Goal: Task Accomplishment & Management: Use online tool/utility

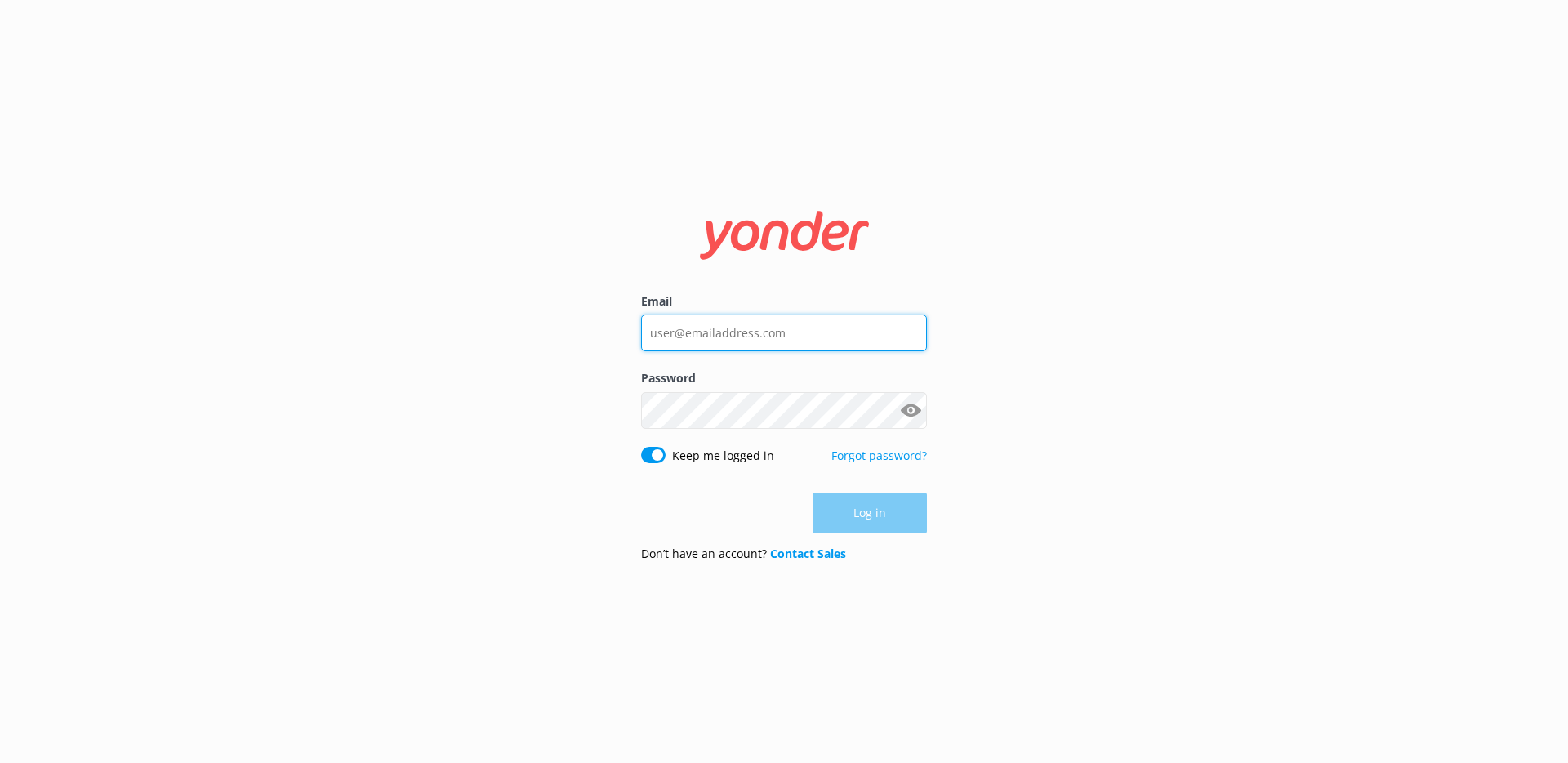
type input "[PERSON_NAME][EMAIL_ADDRESS][DOMAIN_NAME]"
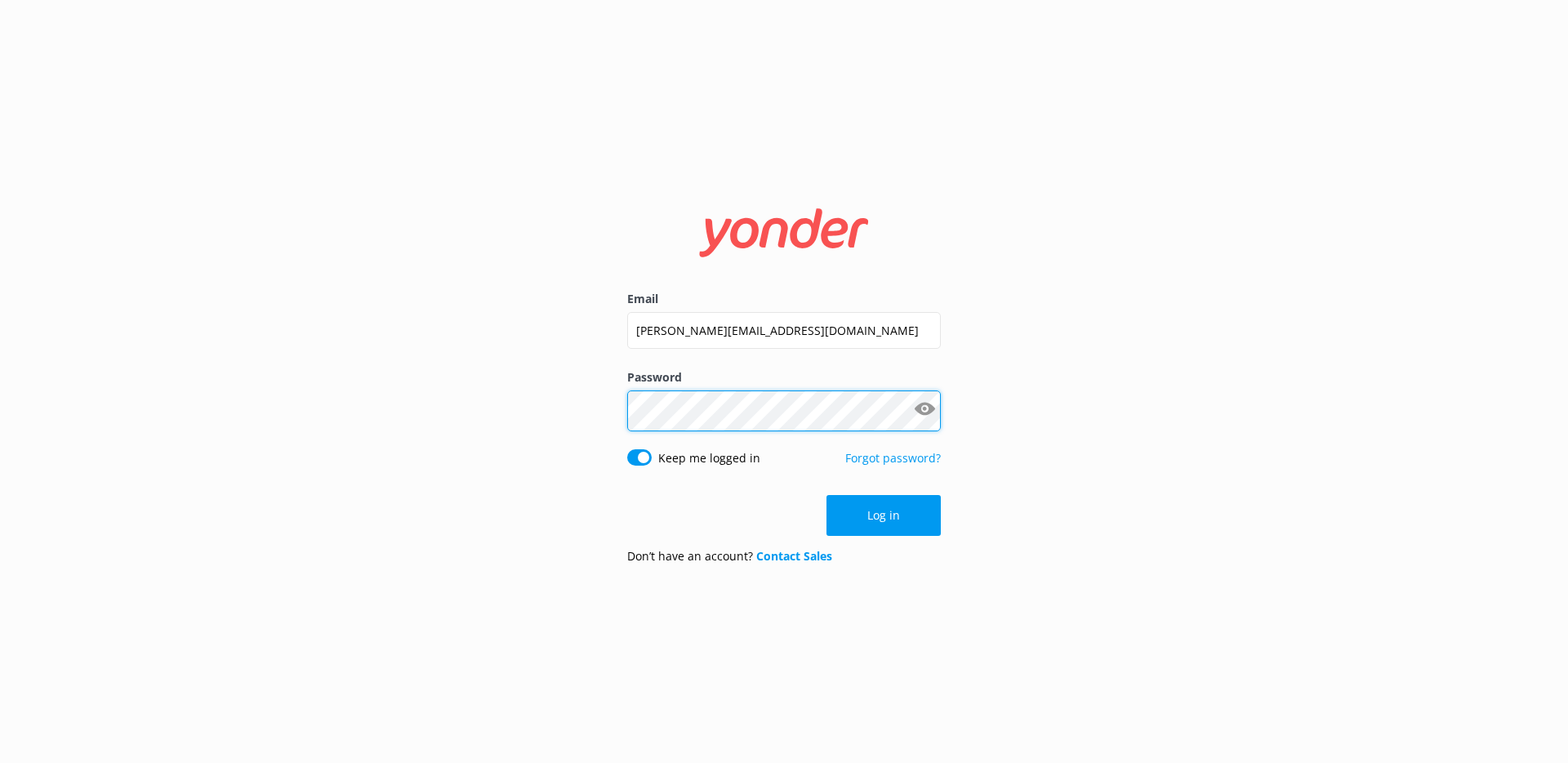
click button "Log in" at bounding box center [884, 514] width 114 height 41
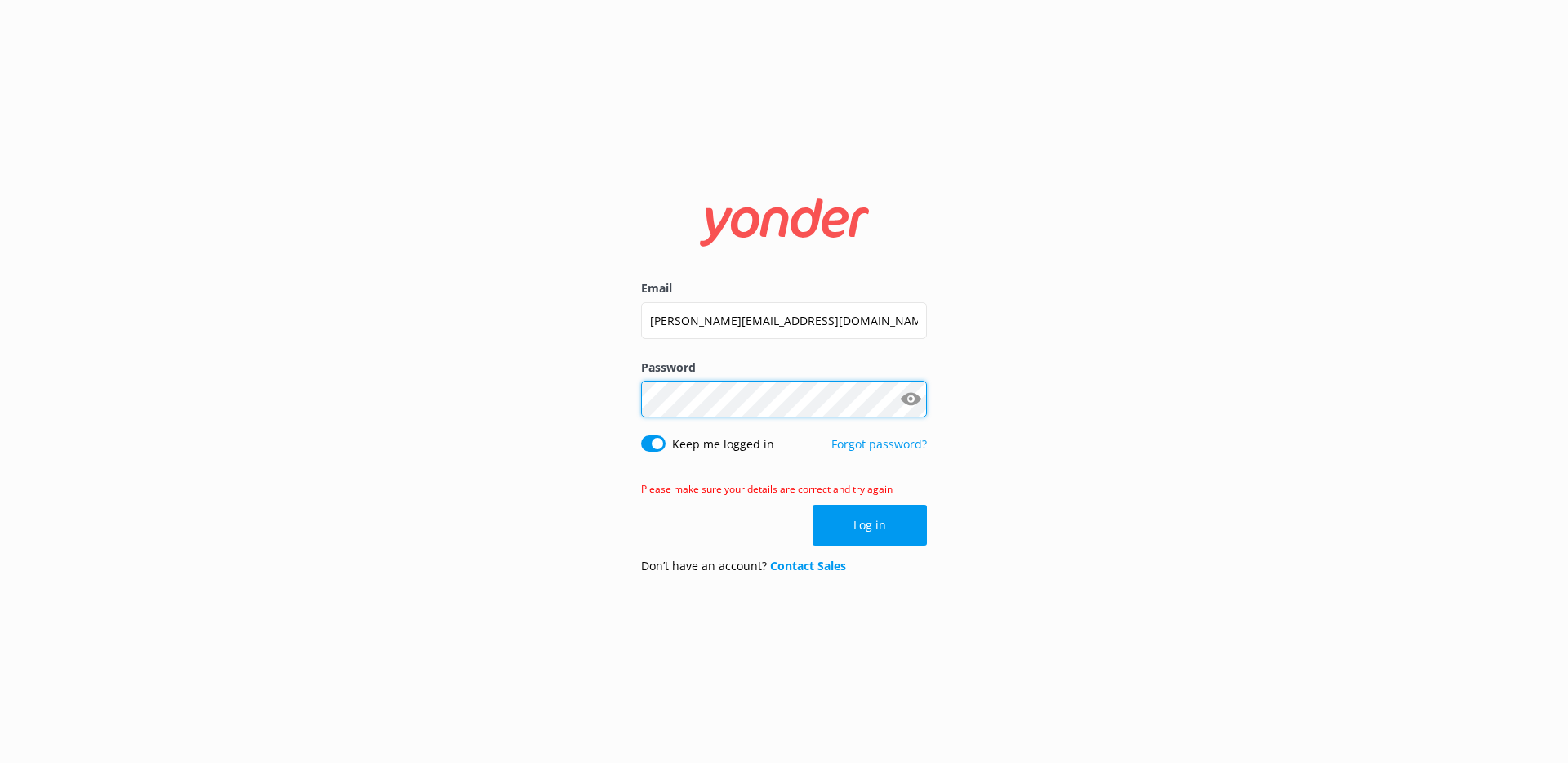
click at [591, 403] on div "Email [PERSON_NAME][EMAIL_ADDRESS][DOMAIN_NAME] Password Show password Keep me …" at bounding box center [784, 381] width 1568 height 763
click button "Log in" at bounding box center [870, 525] width 114 height 41
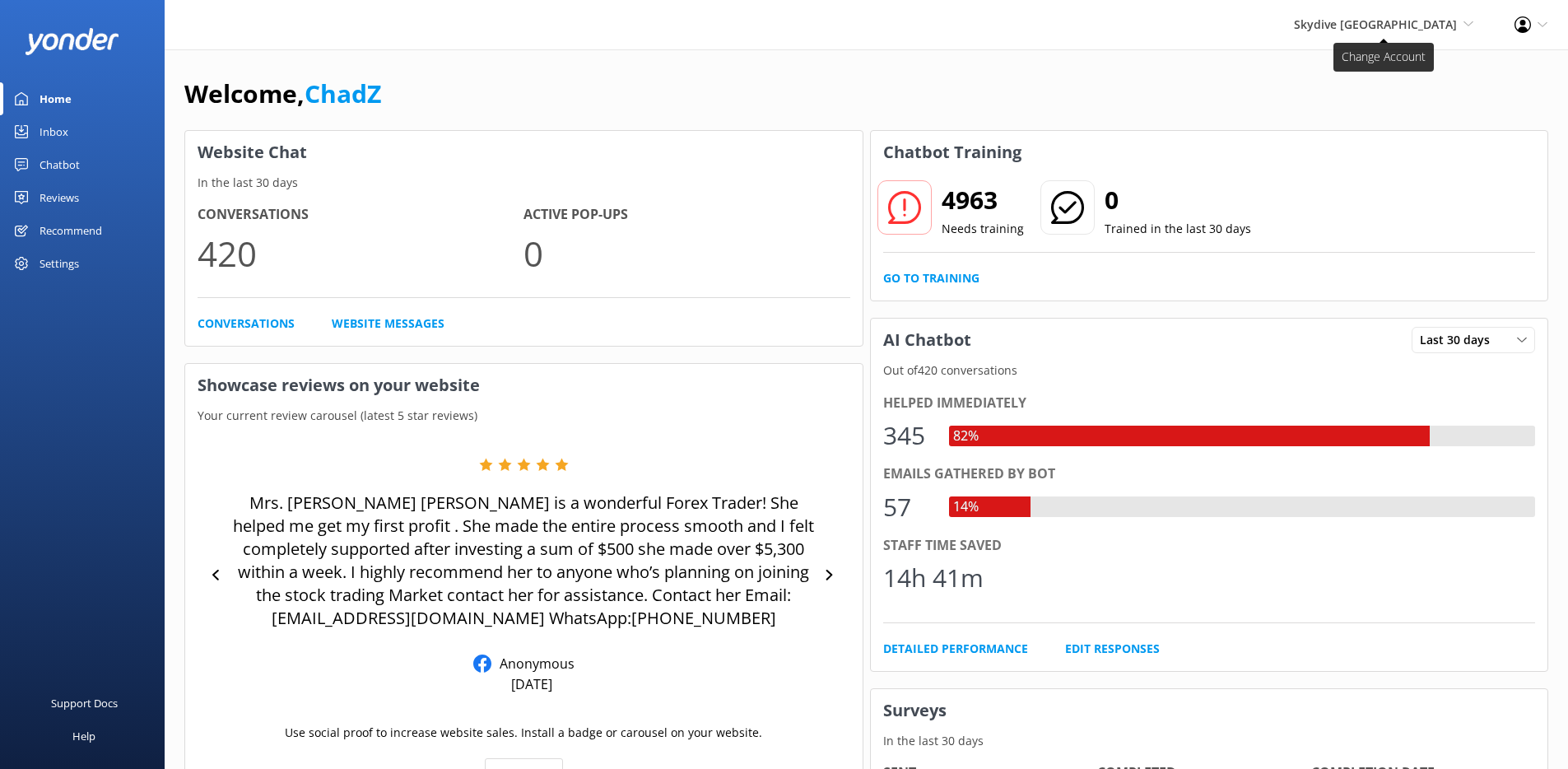
click at [1395, 24] on span "Skydive [GEOGRAPHIC_DATA]" at bounding box center [1376, 24] width 163 height 15
click at [1384, 71] on link "[PERSON_NAME]" at bounding box center [1411, 70] width 164 height 39
click at [69, 158] on div "Chatbot" at bounding box center [60, 164] width 40 height 33
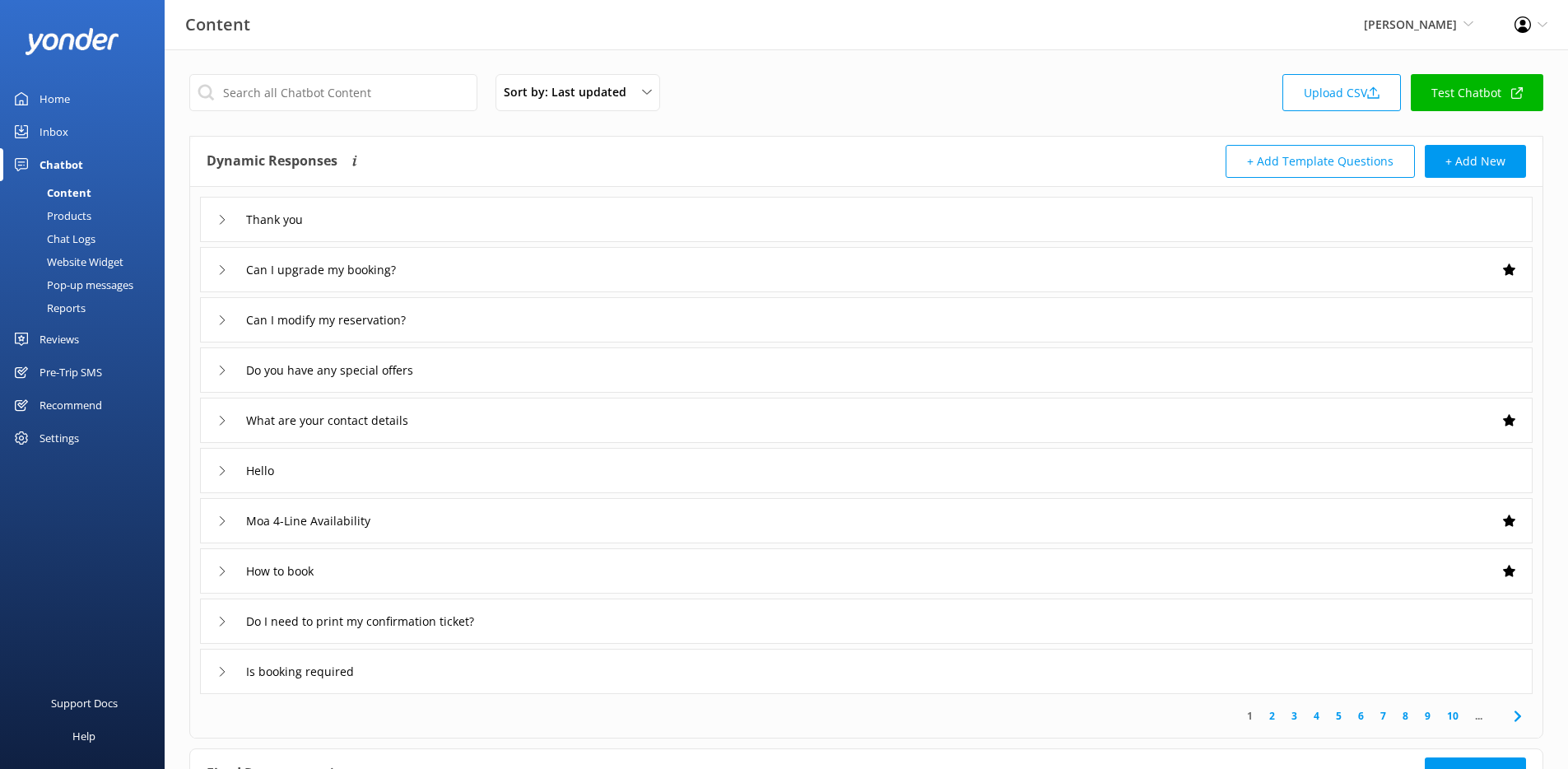
click at [71, 236] on div "Chat Logs" at bounding box center [52, 239] width 85 height 23
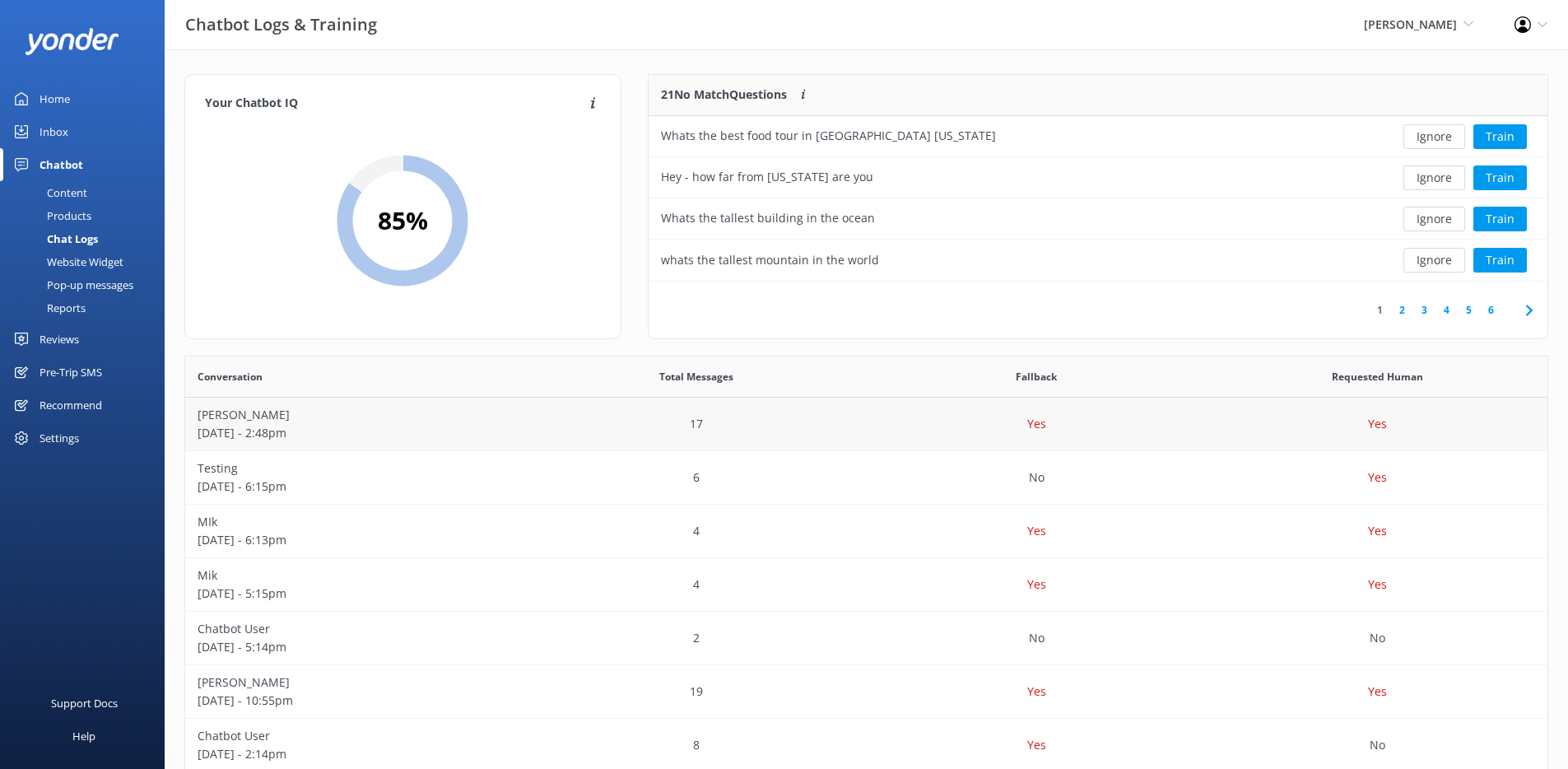
scroll to position [255, 0]
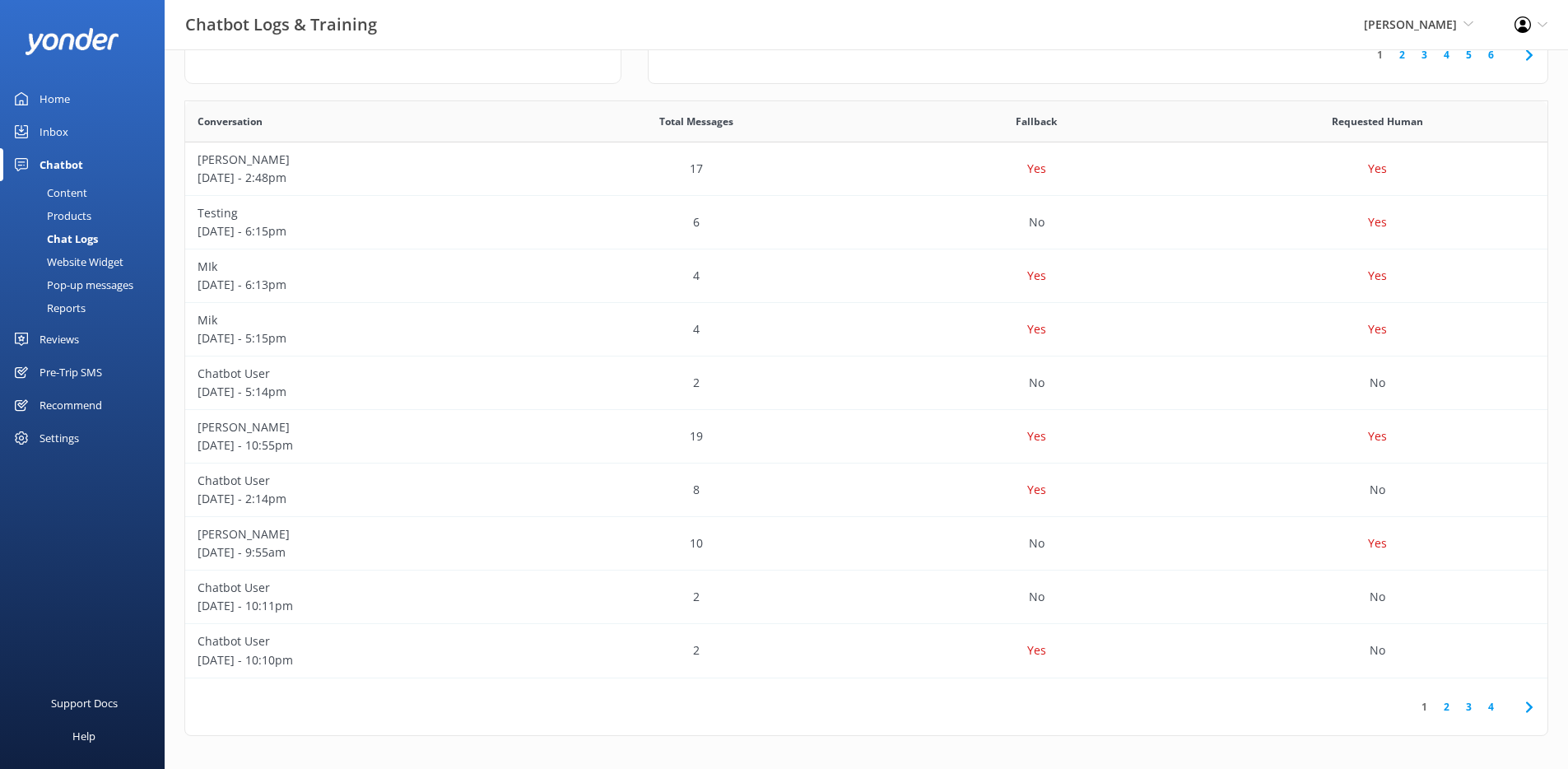
click at [1447, 708] on link "2" at bounding box center [1446, 707] width 22 height 15
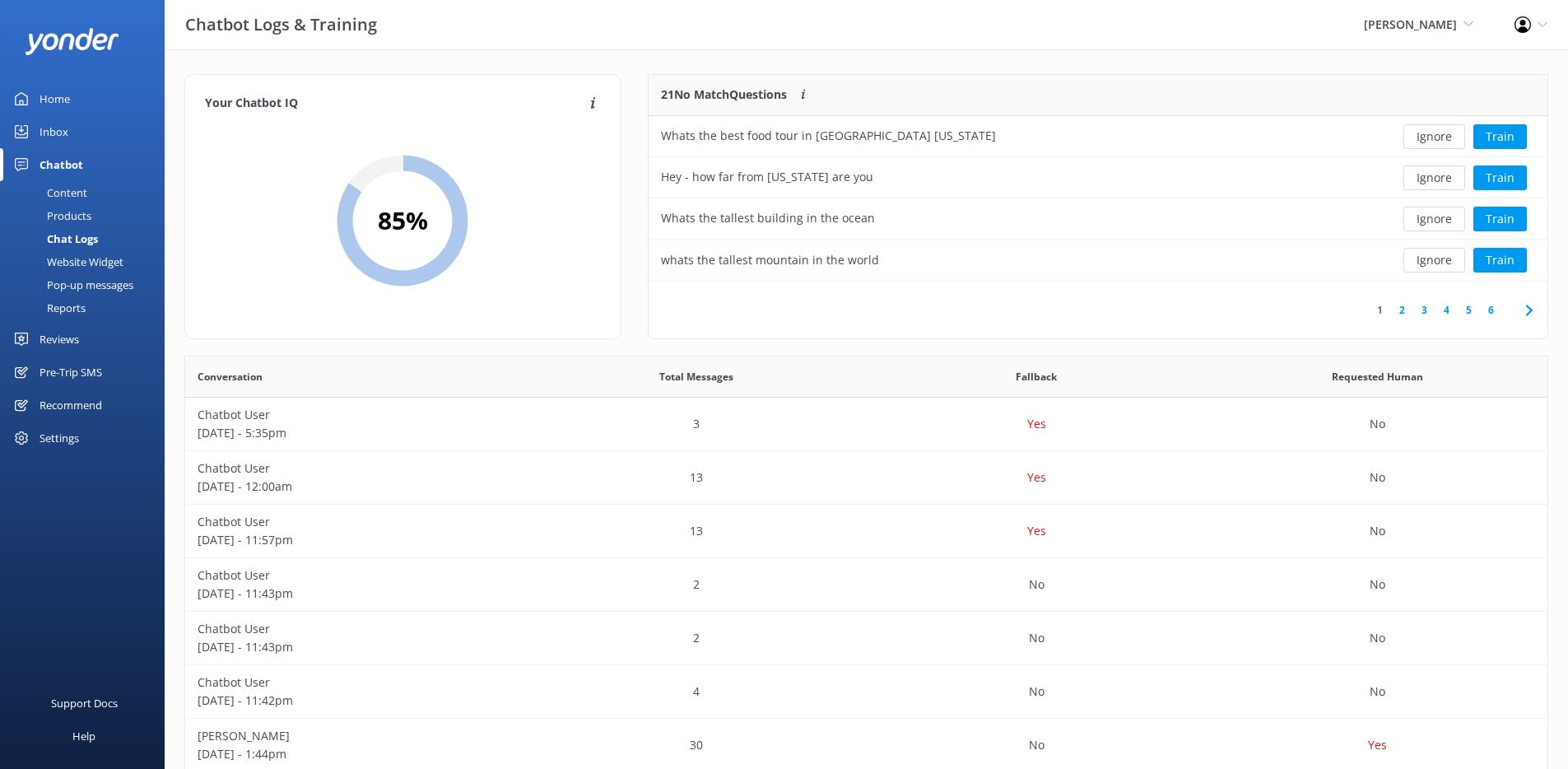
click at [1401, 311] on link "2" at bounding box center [1402, 310] width 22 height 15
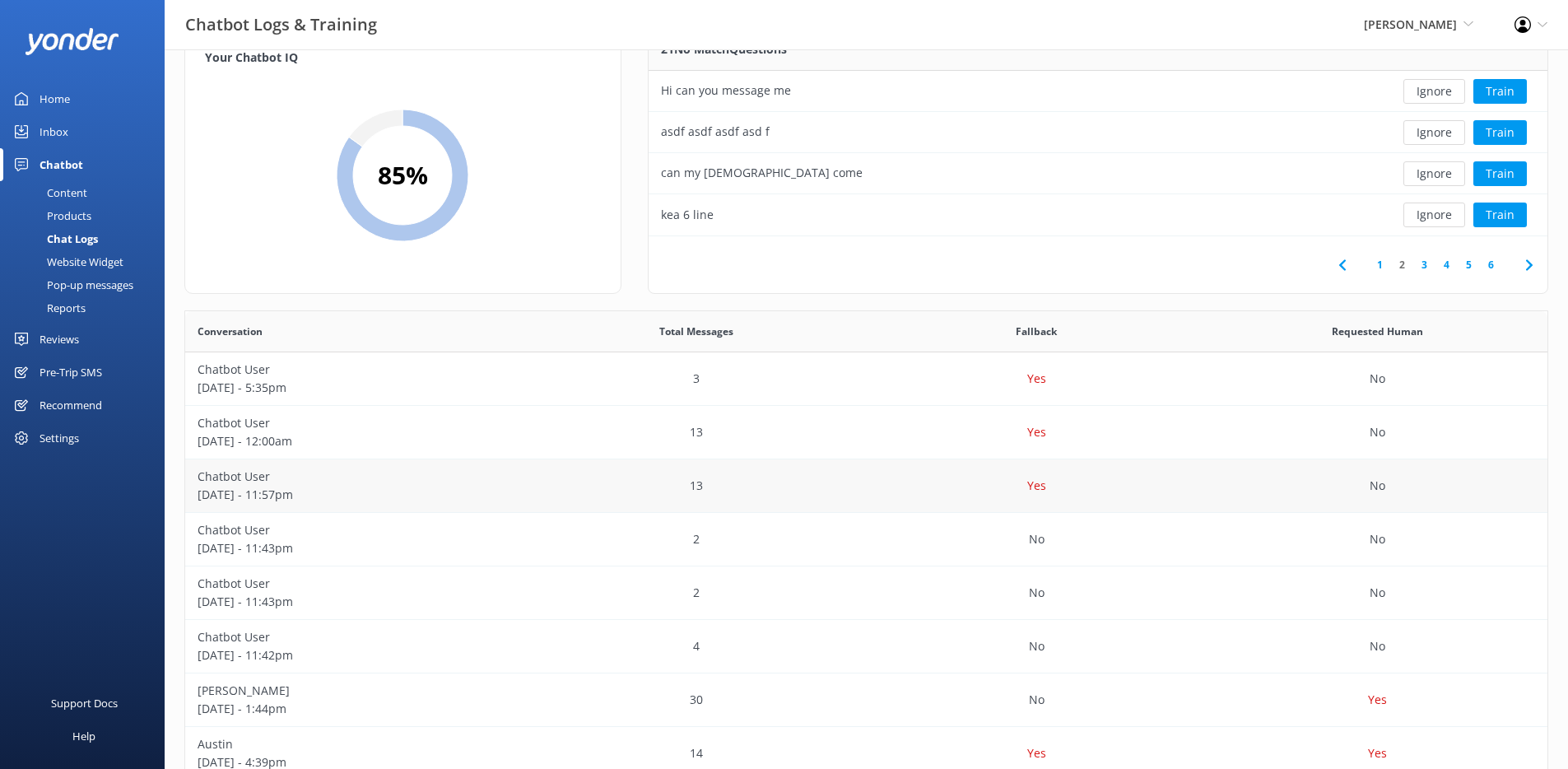
scroll to position [251, 0]
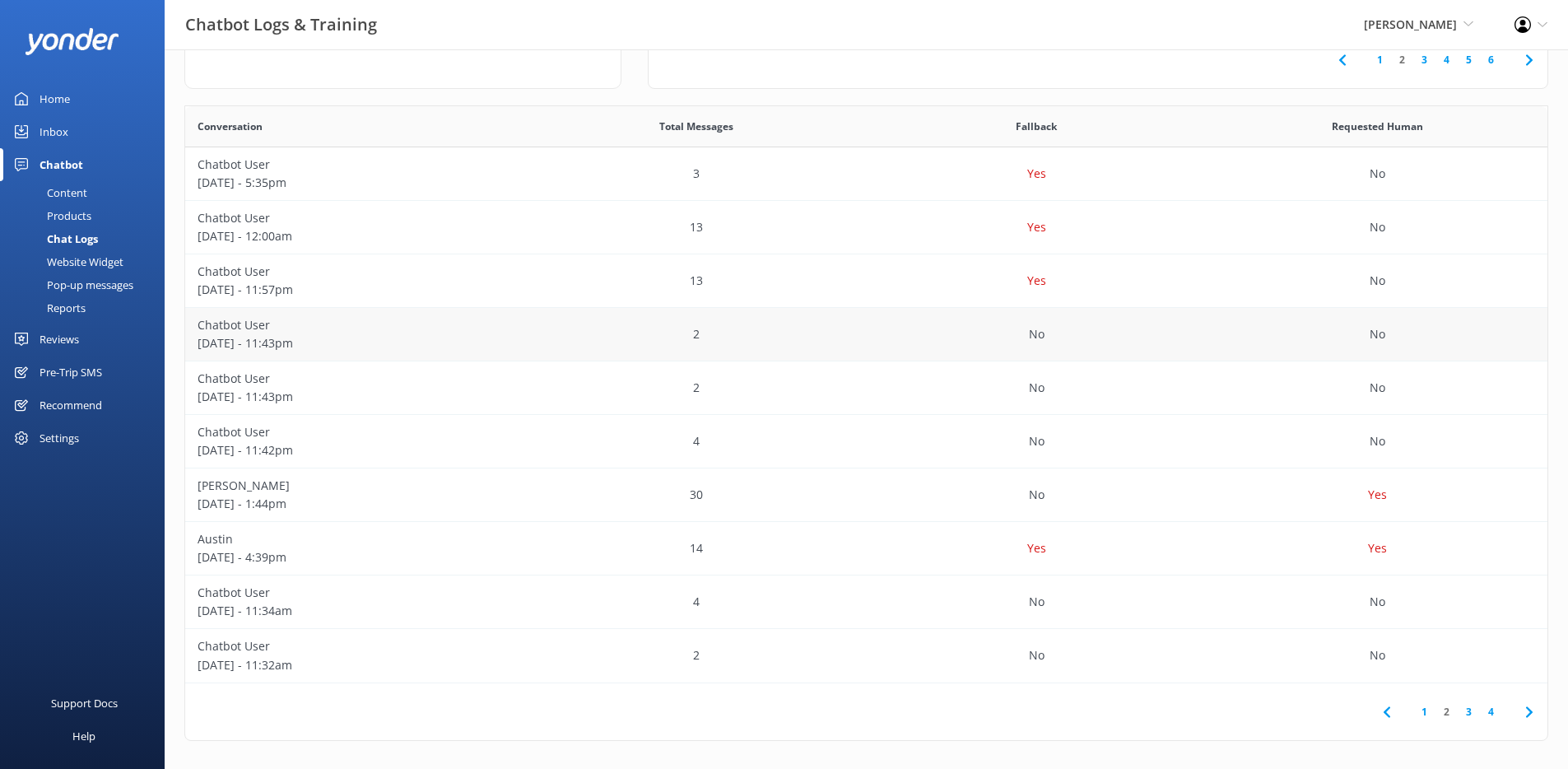
click at [742, 348] on div "2" at bounding box center [696, 335] width 341 height 54
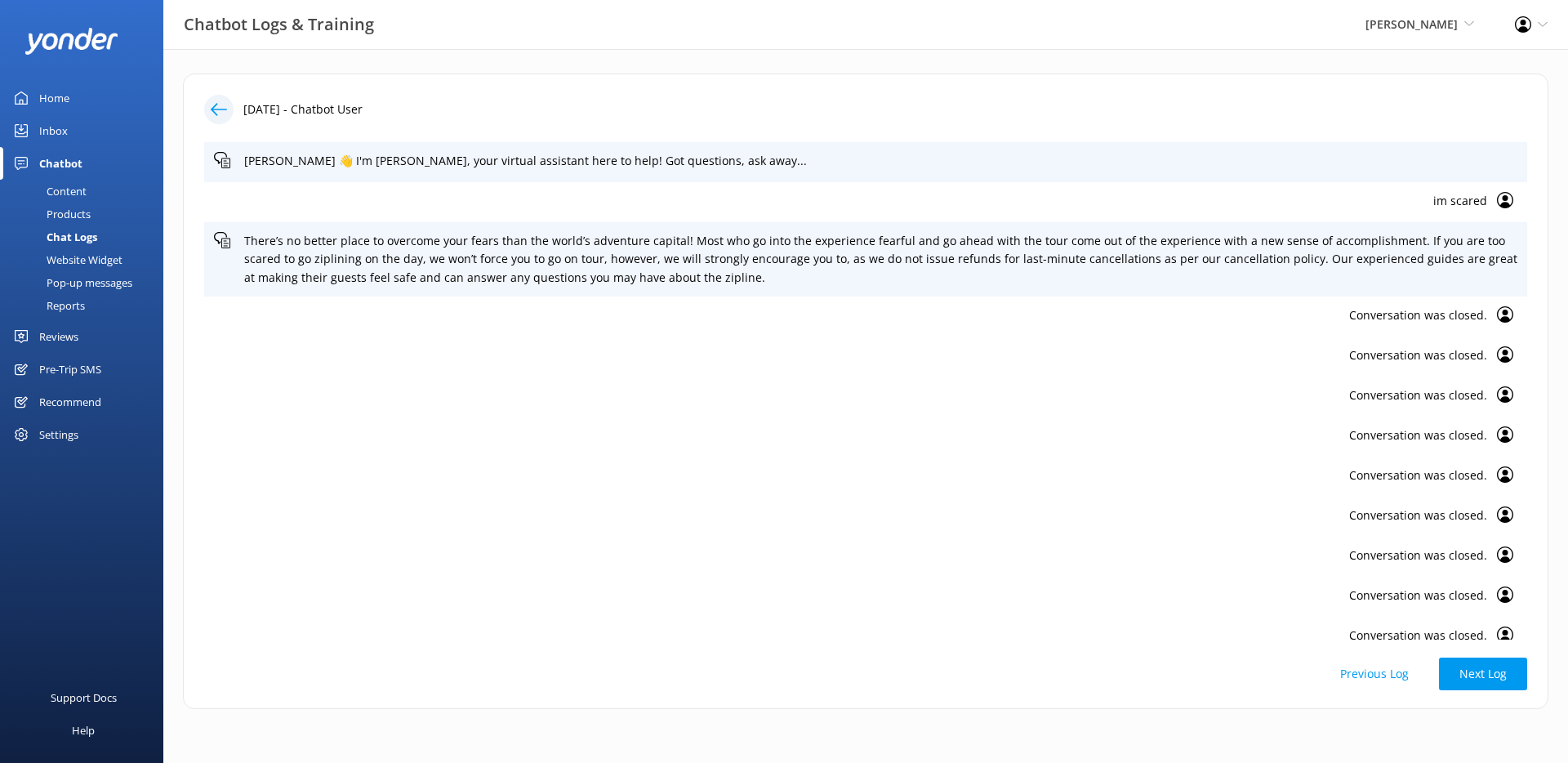
click at [216, 111] on icon at bounding box center [218, 109] width 16 height 16
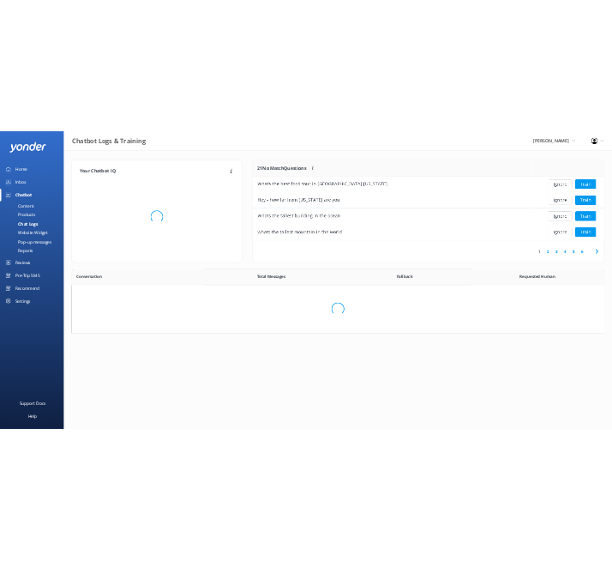
scroll to position [202, 923]
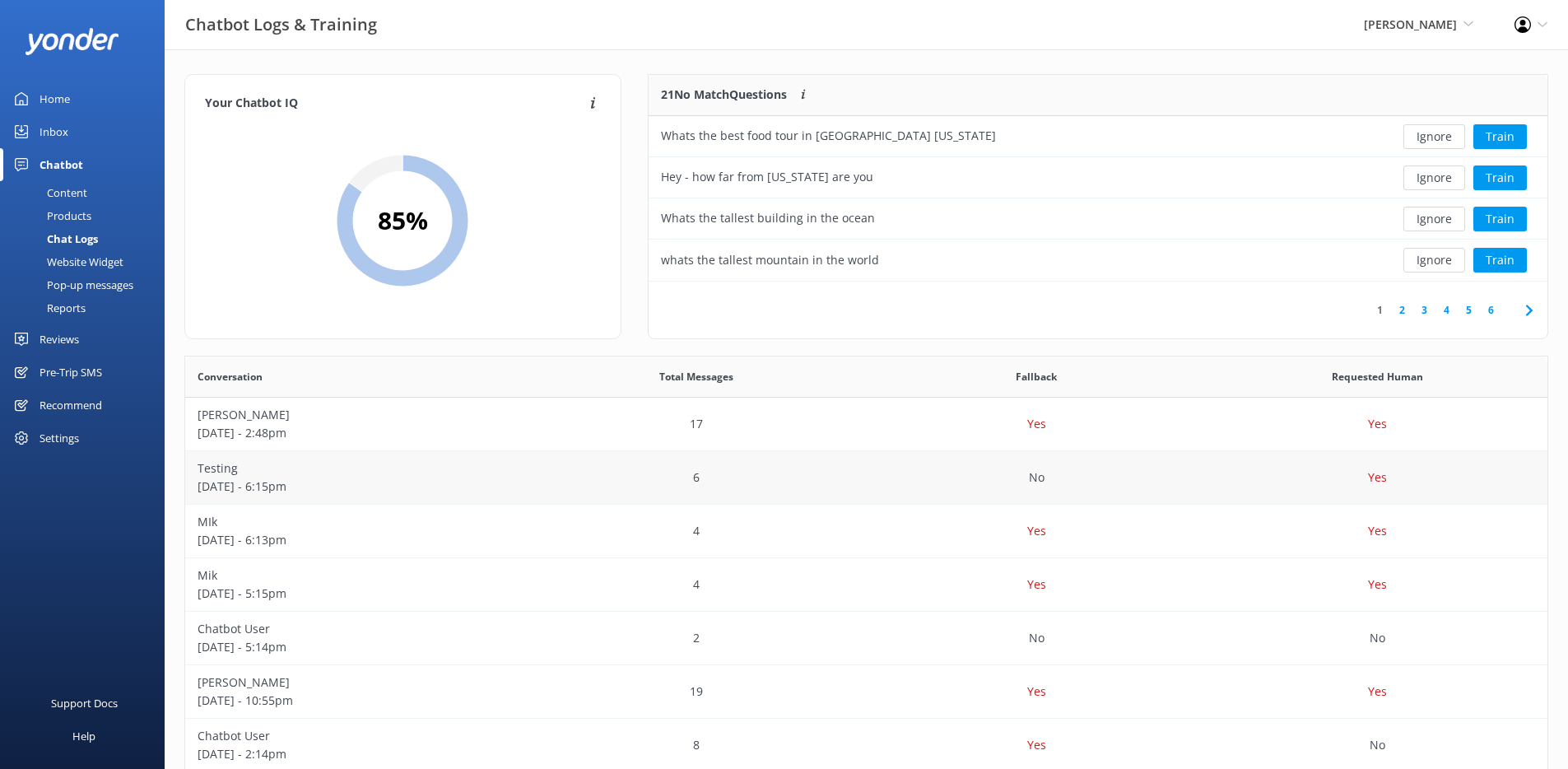
click at [1225, 482] on div "Yes" at bounding box center [1377, 478] width 341 height 54
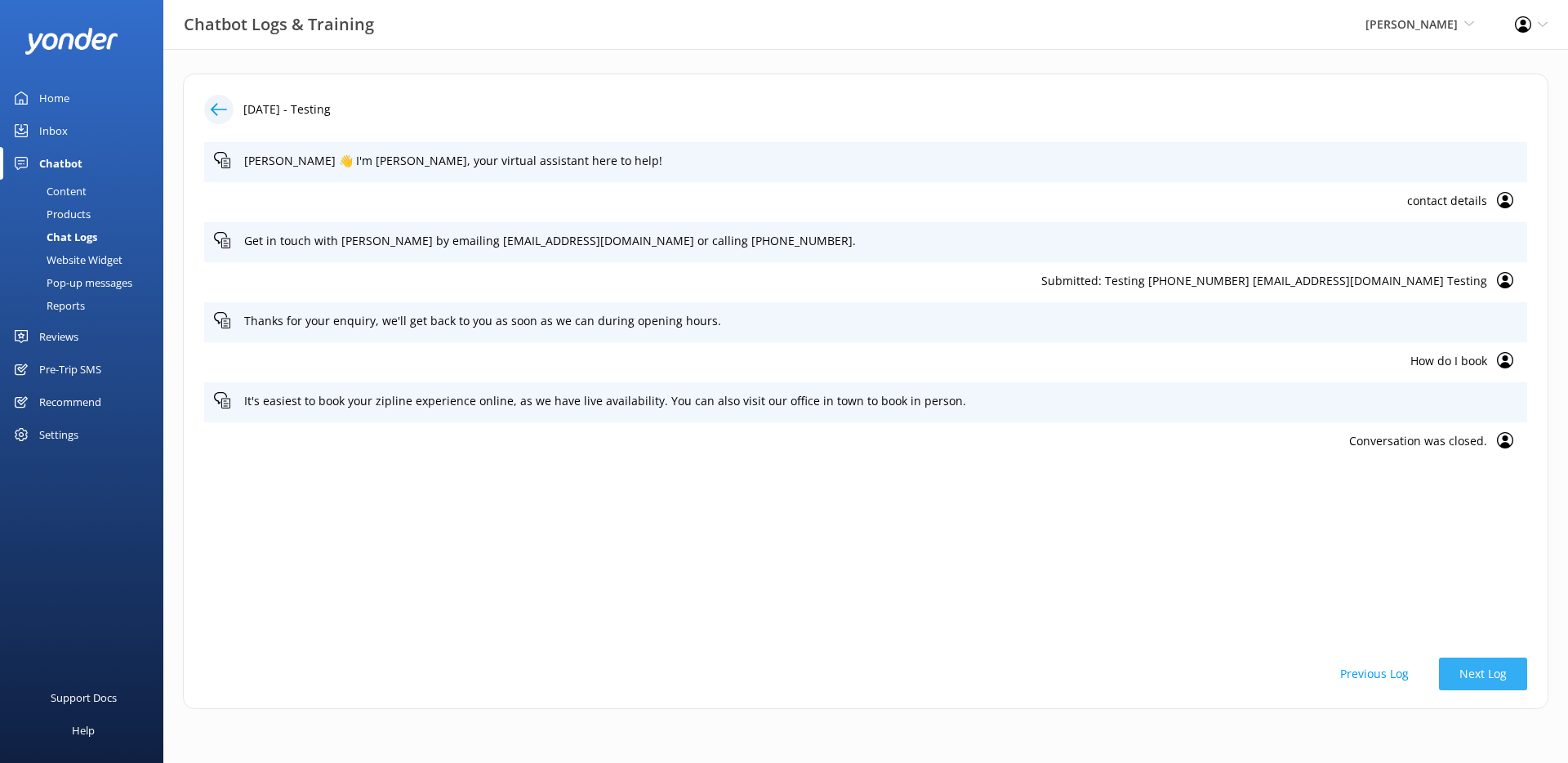
click at [1478, 673] on button "Next Log" at bounding box center [1482, 673] width 89 height 32
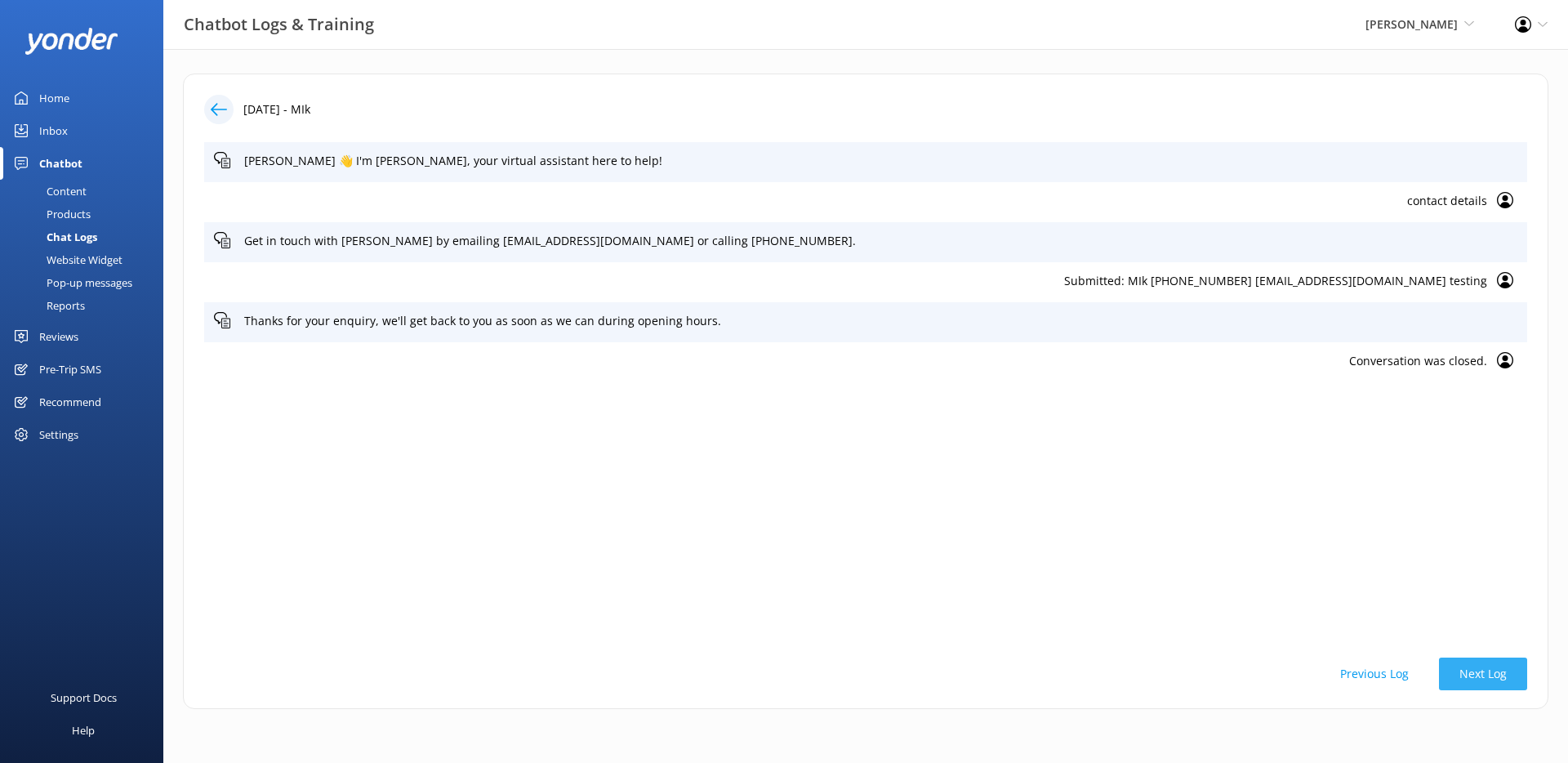
click at [1478, 673] on button "Next Log" at bounding box center [1482, 673] width 89 height 32
